Goal: Check status: Check status

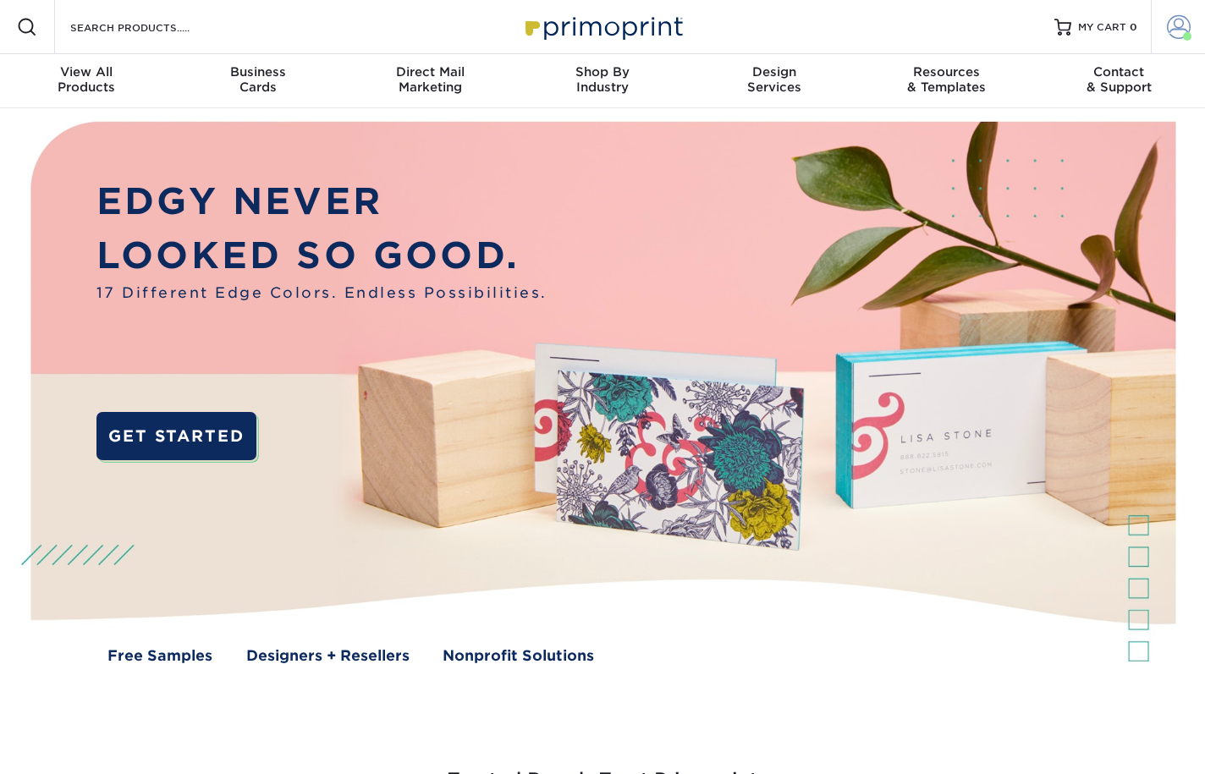
click at [1178, 29] on span at bounding box center [1179, 27] width 24 height 24
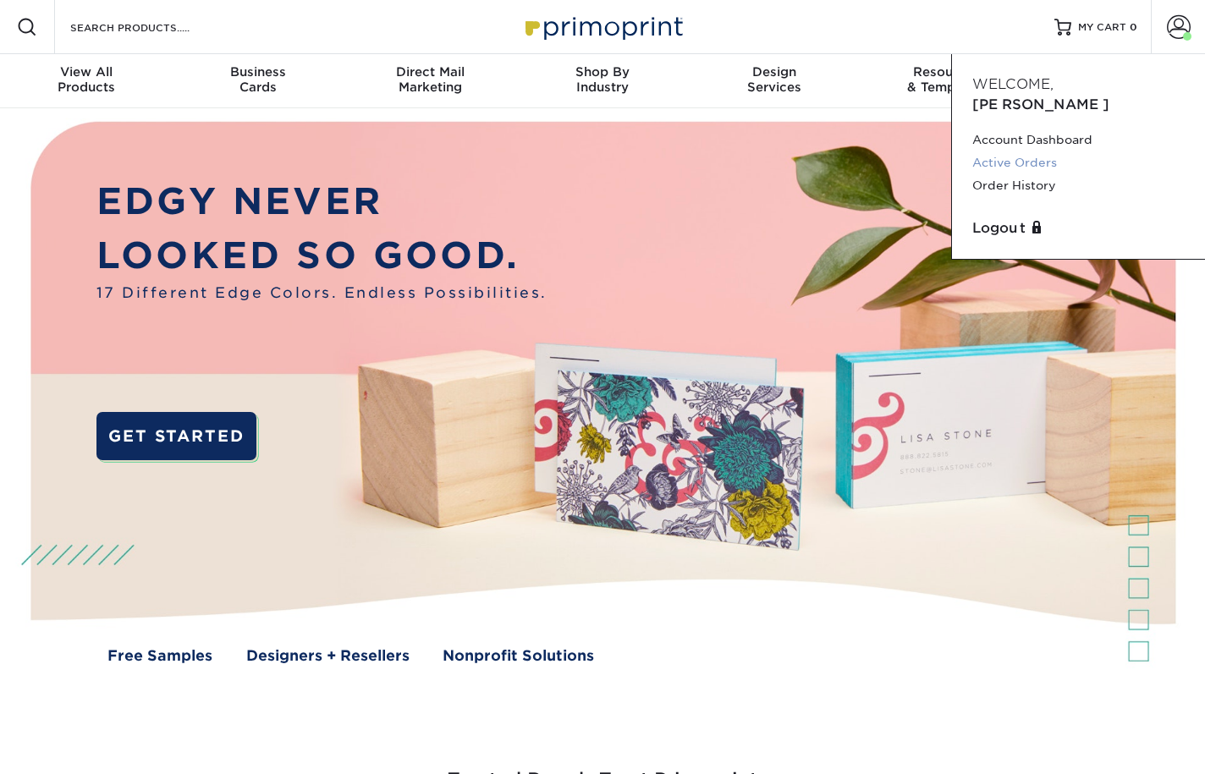
click at [1045, 151] on link "Active Orders" at bounding box center [1078, 162] width 212 height 23
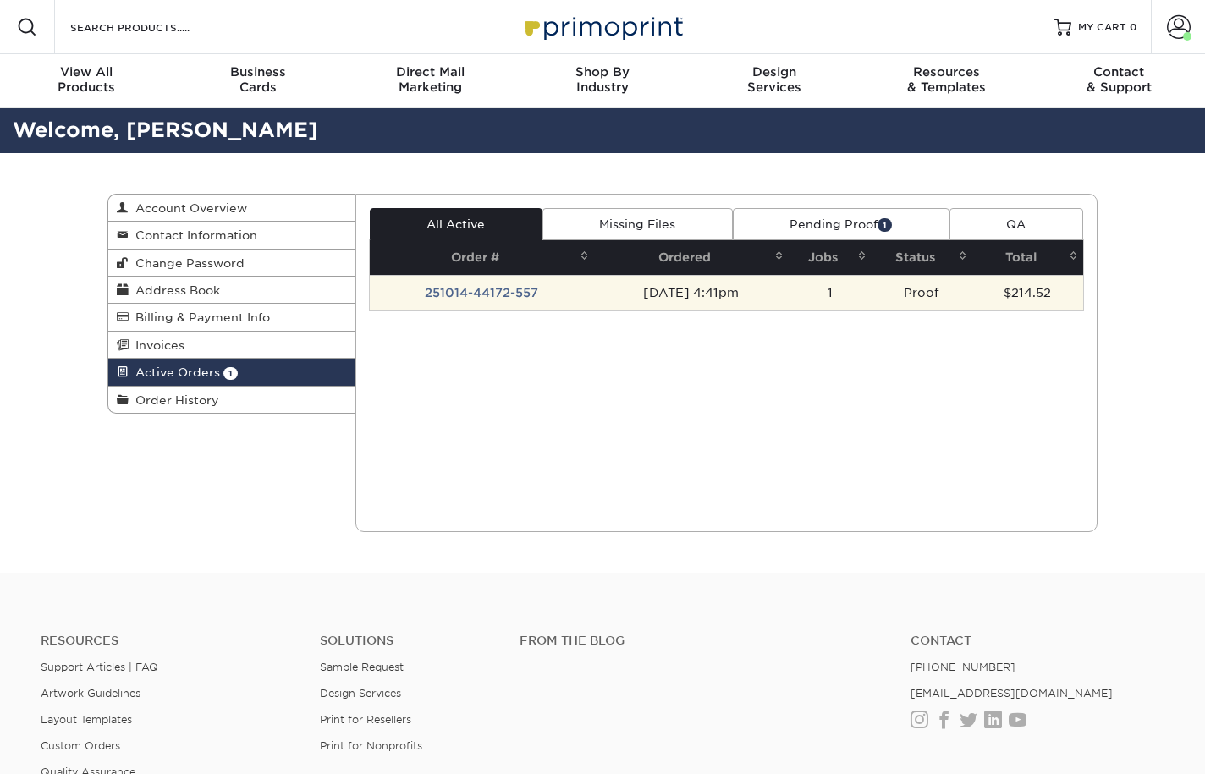
click at [486, 291] on td "251014-44172-557" at bounding box center [482, 293] width 225 height 36
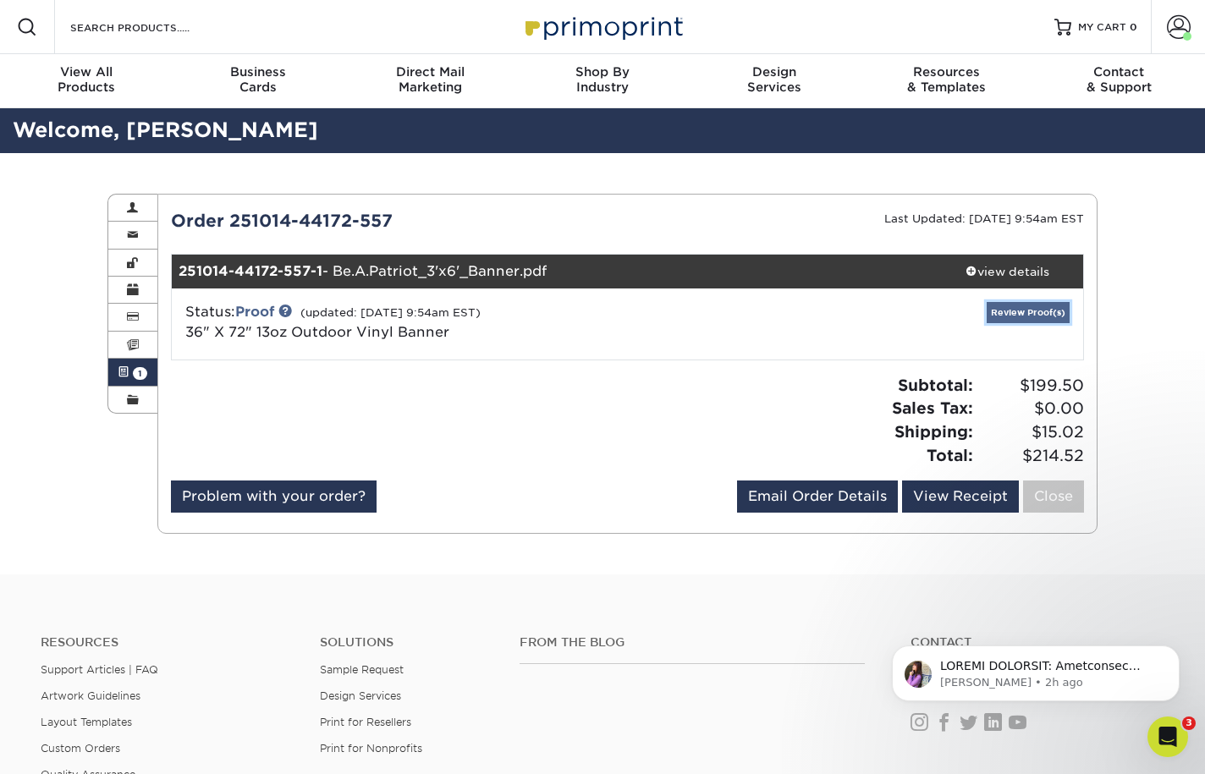
click at [1012, 309] on link "Review Proof(s)" at bounding box center [1028, 312] width 83 height 21
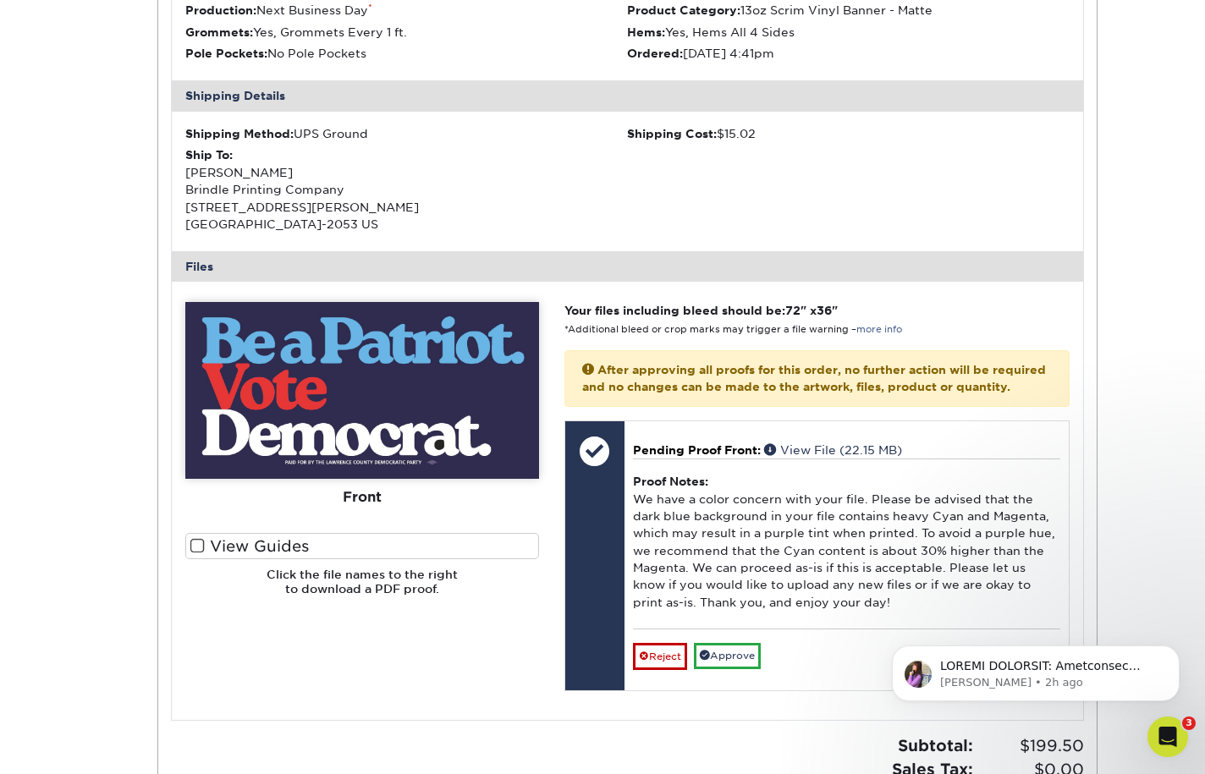
scroll to position [472, 0]
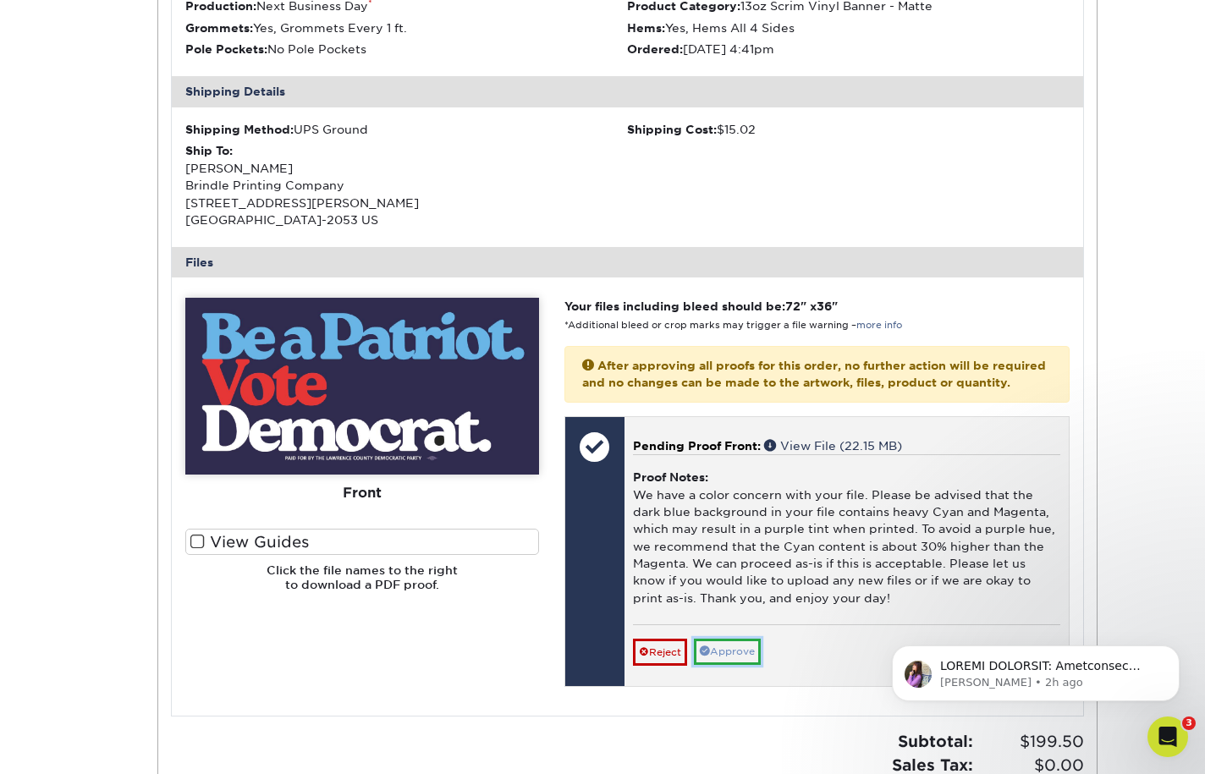
click at [732, 665] on link "Approve" at bounding box center [727, 652] width 67 height 26
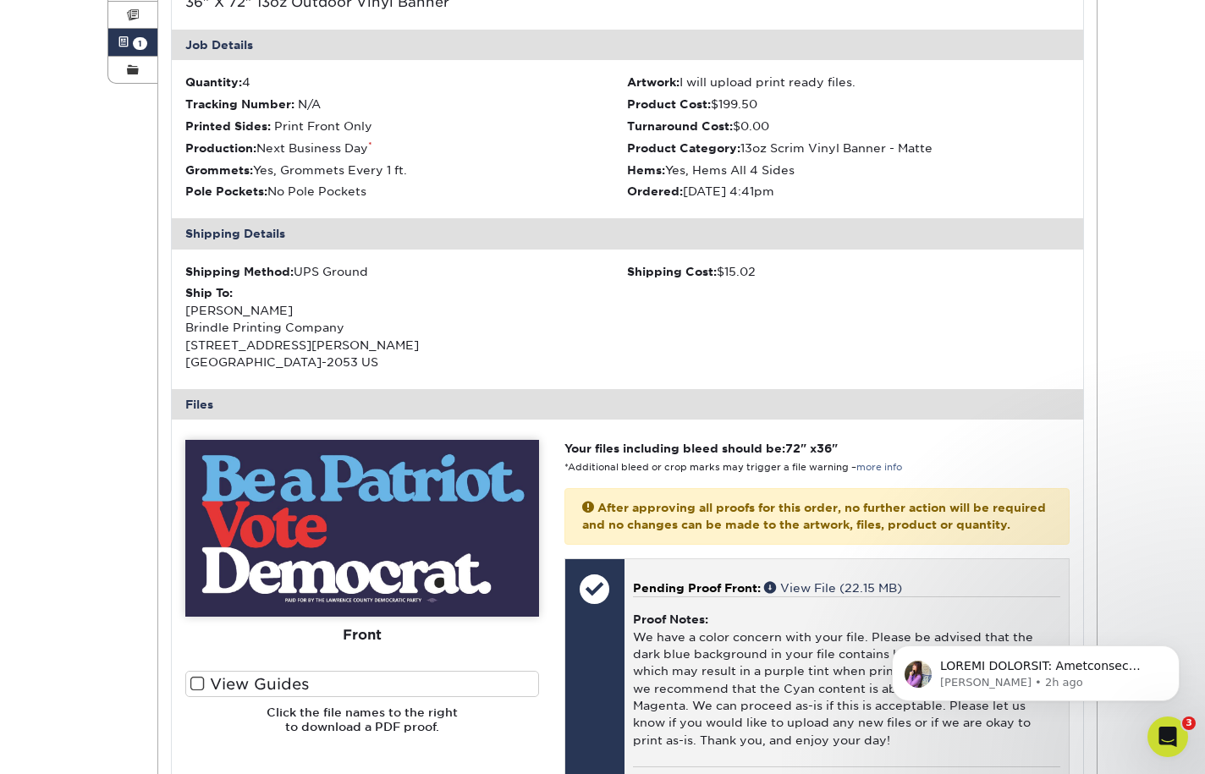
scroll to position [0, 0]
